Goal: Navigation & Orientation: Find specific page/section

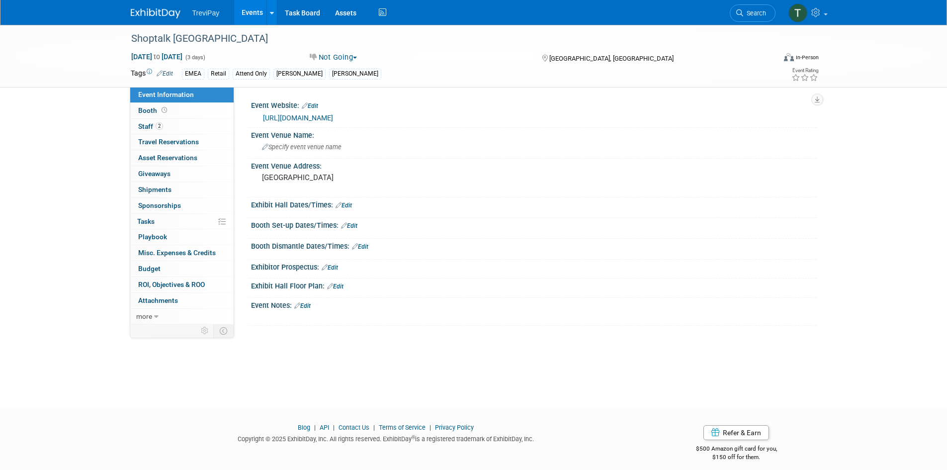
click at [251, 14] on link "Events" at bounding box center [252, 12] width 36 height 25
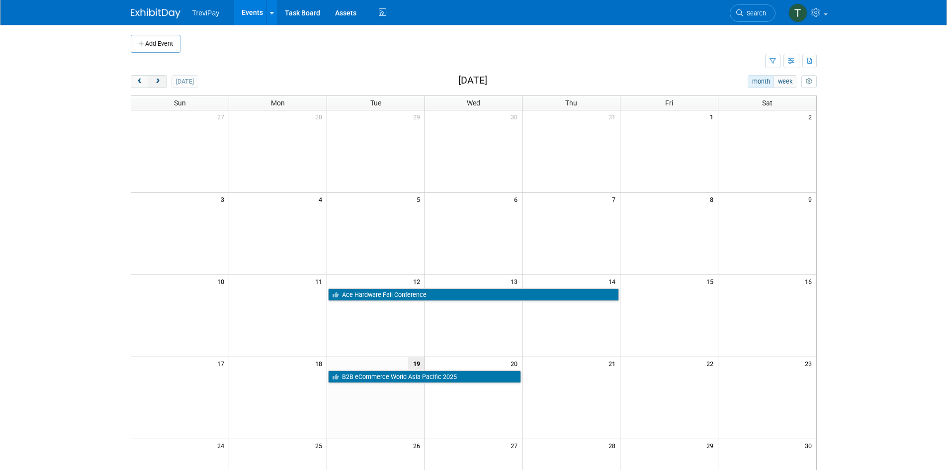
click at [165, 79] on button "next" at bounding box center [158, 81] width 18 height 13
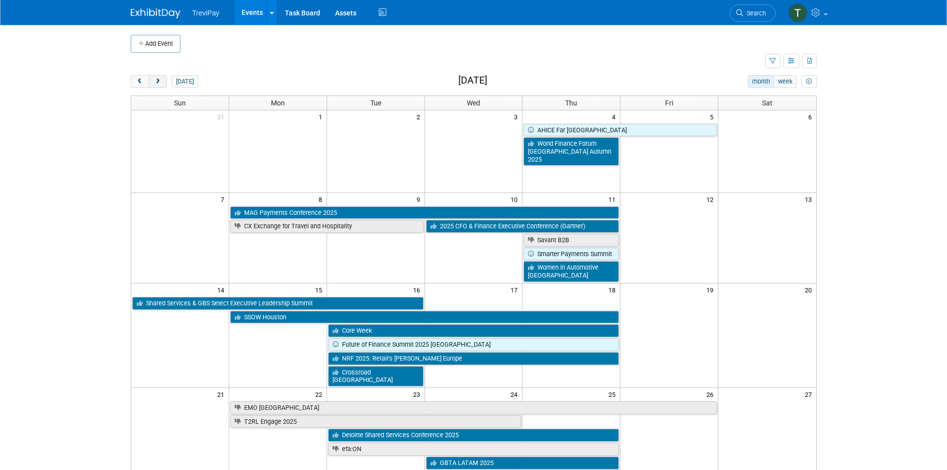
click at [164, 85] on button "next" at bounding box center [158, 81] width 18 height 13
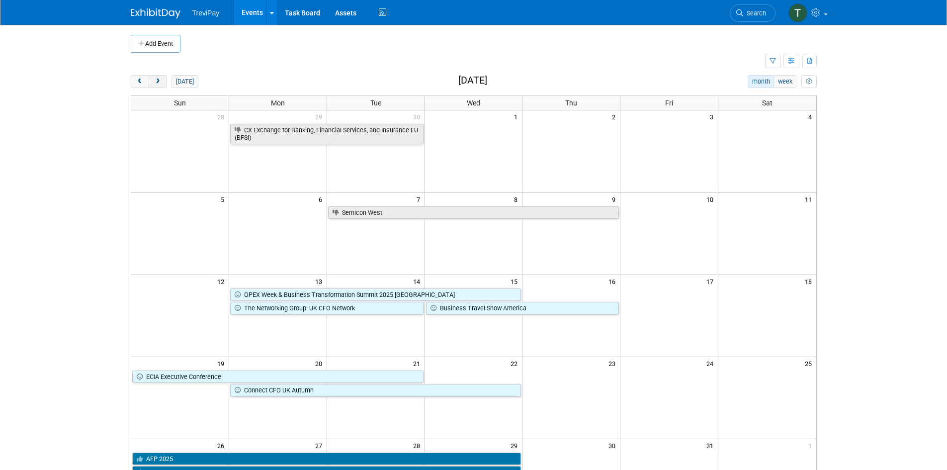
click at [153, 84] on button "next" at bounding box center [158, 81] width 18 height 13
